Goal: Transaction & Acquisition: Subscribe to service/newsletter

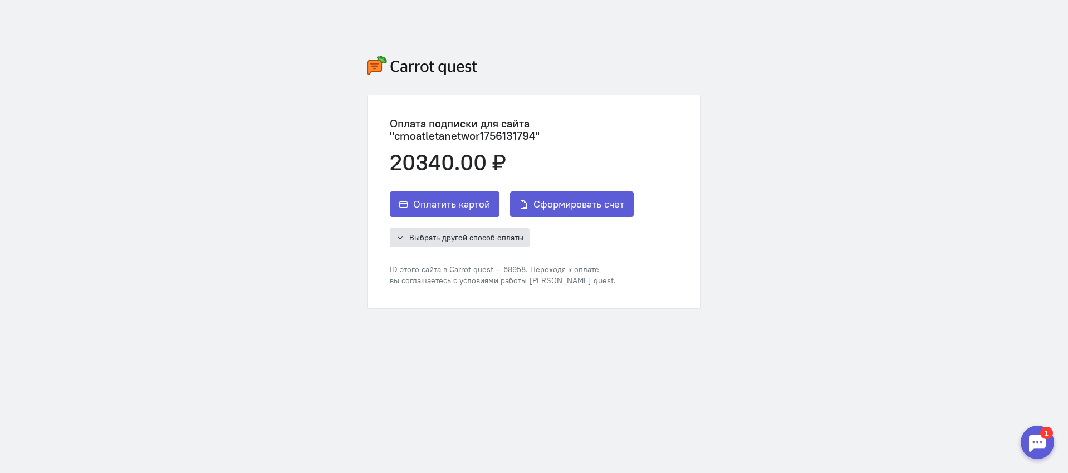
click at [450, 240] on span "Выбрать другой способ оплаты" at bounding box center [466, 238] width 114 height 10
click at [604, 243] on div "Выбрать другой способ оплаты ЮMoney (ex-Яндекс.Деньги) Сбербанк Альфа-Банк" at bounding box center [534, 237] width 288 height 19
drag, startPoint x: 421, startPoint y: 164, endPoint x: 489, endPoint y: 170, distance: 68.2
click at [489, 170] on div "20340.00 ₽" at bounding box center [534, 162] width 288 height 24
drag, startPoint x: 492, startPoint y: 169, endPoint x: 509, endPoint y: 170, distance: 17.3
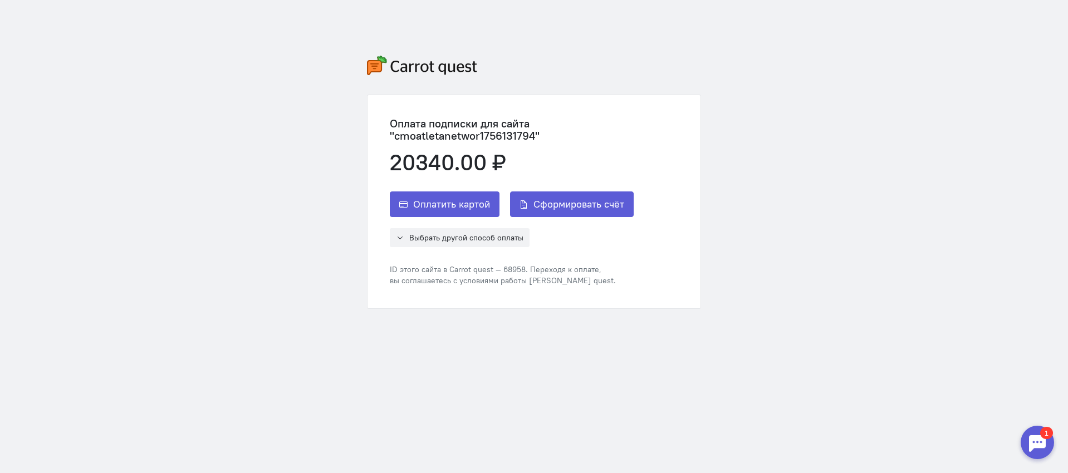
click at [493, 169] on div "20340.00 ₽" at bounding box center [534, 162] width 288 height 24
drag, startPoint x: 509, startPoint y: 170, endPoint x: 409, endPoint y: 161, distance: 101.2
click at [409, 161] on div "20340.00 ₽" at bounding box center [534, 162] width 288 height 24
drag, startPoint x: 426, startPoint y: 166, endPoint x: 497, endPoint y: 171, distance: 70.8
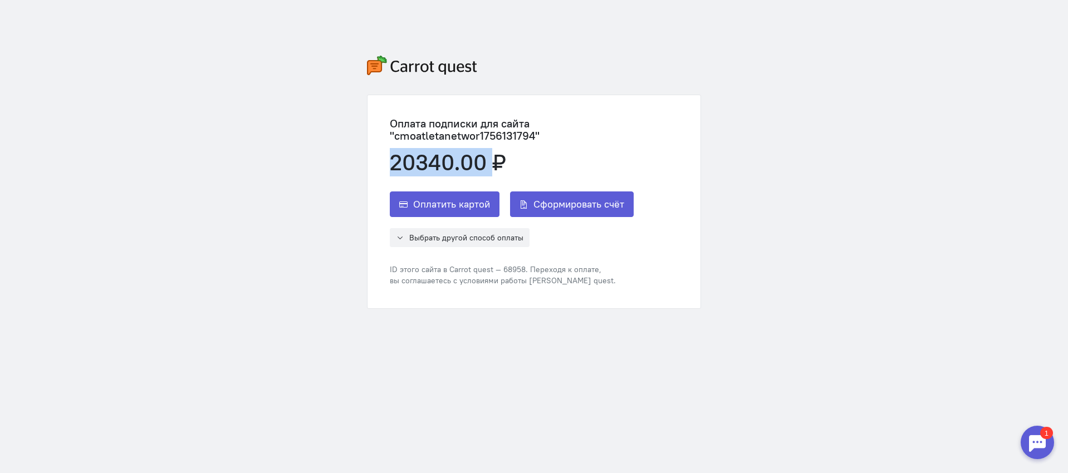
click at [497, 171] on div "Оплата подписки для сайта "cmoatletanetwor1756131794" 20340.00 ₽ Оплатить карто…" at bounding box center [533, 201] width 333 height 213
drag, startPoint x: 498, startPoint y: 170, endPoint x: 513, endPoint y: 170, distance: 14.5
click at [499, 170] on div "20340.00 ₽" at bounding box center [534, 162] width 288 height 24
drag, startPoint x: 479, startPoint y: 164, endPoint x: 391, endPoint y: 159, distance: 88.1
click at [391, 159] on div "20340.00 ₽" at bounding box center [534, 162] width 288 height 24
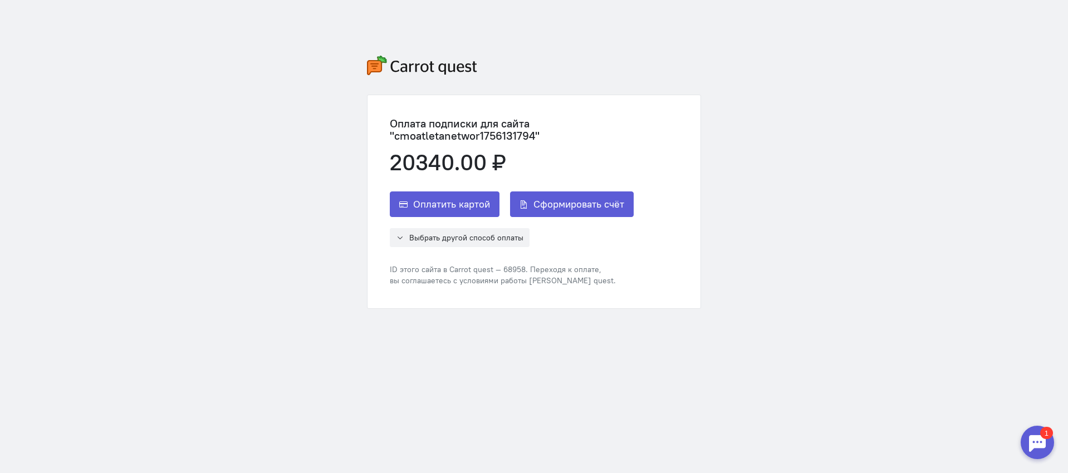
click at [391, 159] on div "20340.00 ₽" at bounding box center [534, 162] width 288 height 24
drag, startPoint x: 393, startPoint y: 159, endPoint x: 485, endPoint y: 163, distance: 92.5
click at [485, 163] on div "20340.00 ₽" at bounding box center [534, 162] width 288 height 24
click at [484, 163] on div "20340.00 ₽" at bounding box center [534, 162] width 288 height 24
drag, startPoint x: 497, startPoint y: 167, endPoint x: 410, endPoint y: 170, distance: 87.5
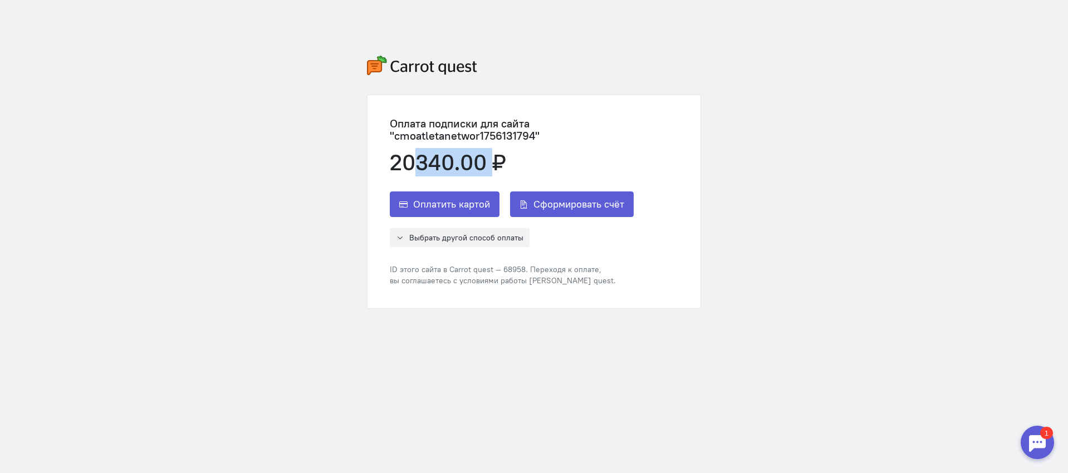
click at [410, 170] on div "20340.00 ₽" at bounding box center [534, 162] width 288 height 24
